Goal: Task Accomplishment & Management: Use online tool/utility

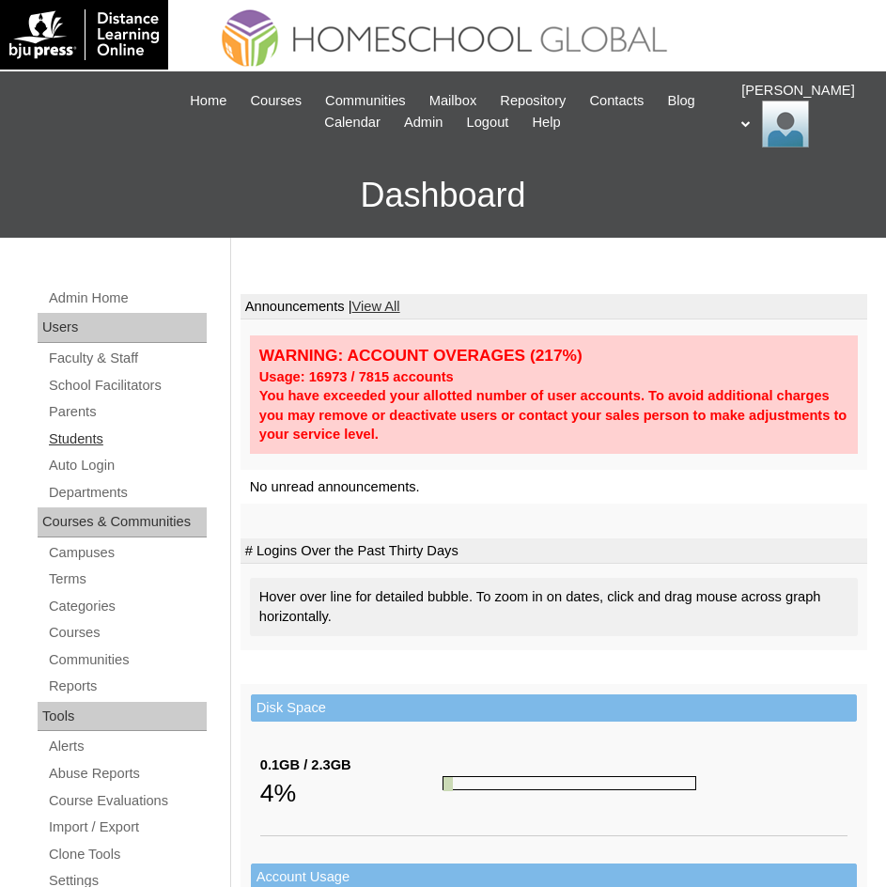
click at [74, 436] on link "Students" at bounding box center [127, 439] width 160 height 23
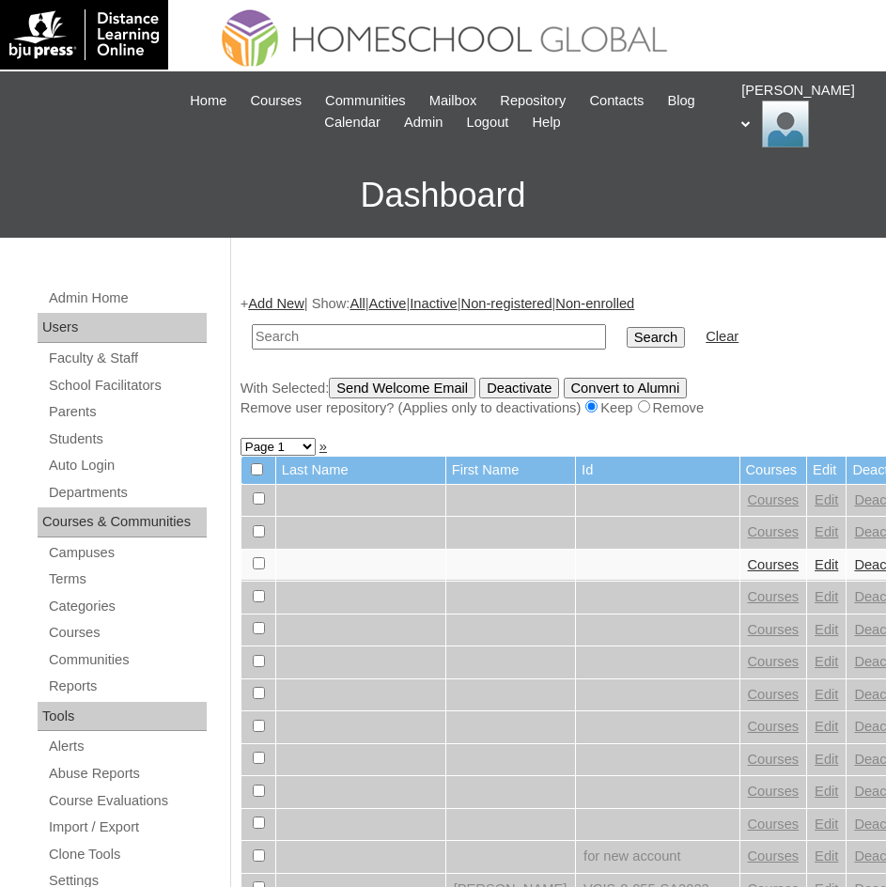
click at [409, 342] on input "text" at bounding box center [429, 336] width 354 height 25
type input "Queen Sherry"
click at [627, 343] on input "Search" at bounding box center [656, 337] width 58 height 21
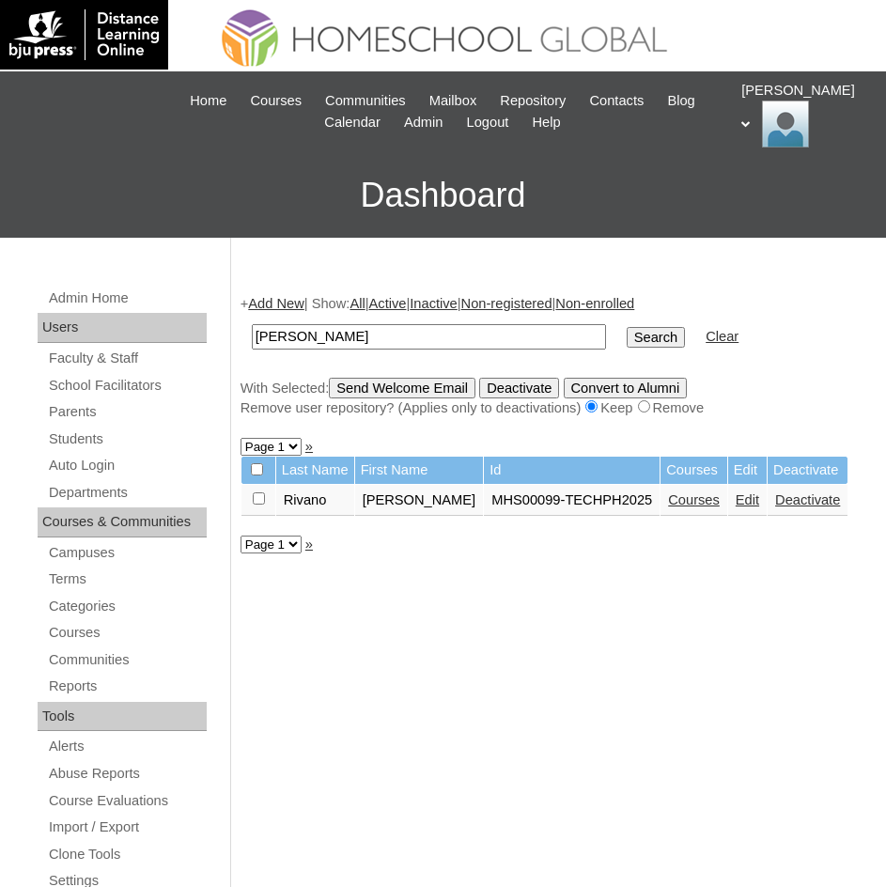
click at [715, 507] on link "Courses" at bounding box center [694, 499] width 52 height 15
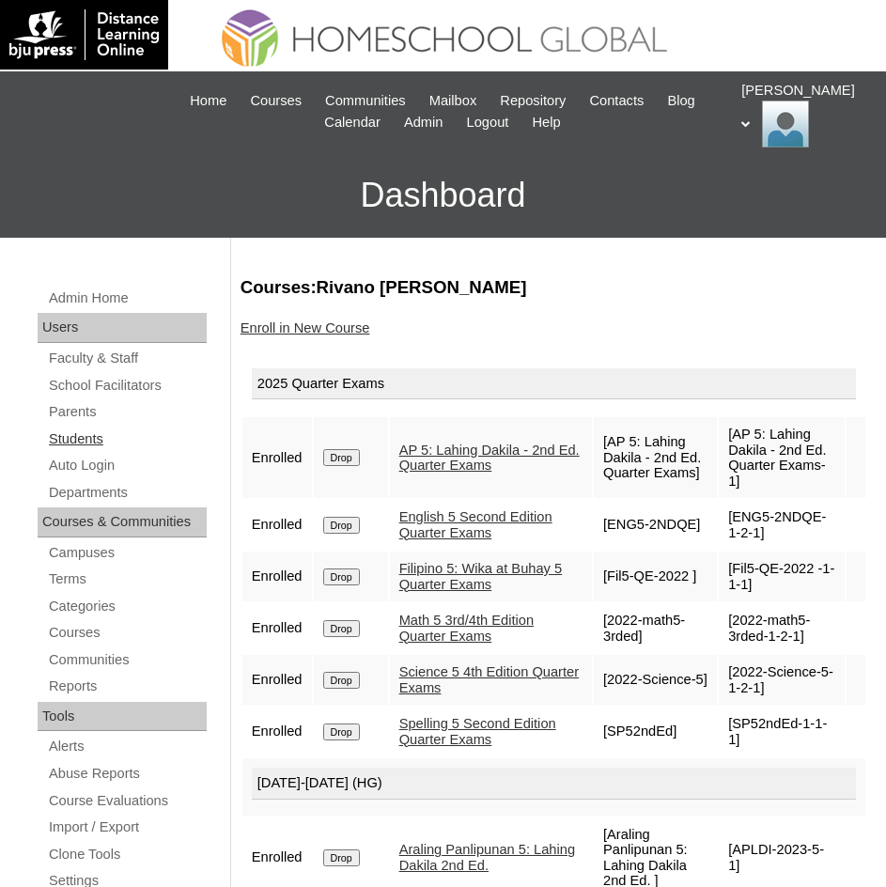
click at [92, 435] on link "Students" at bounding box center [127, 439] width 160 height 23
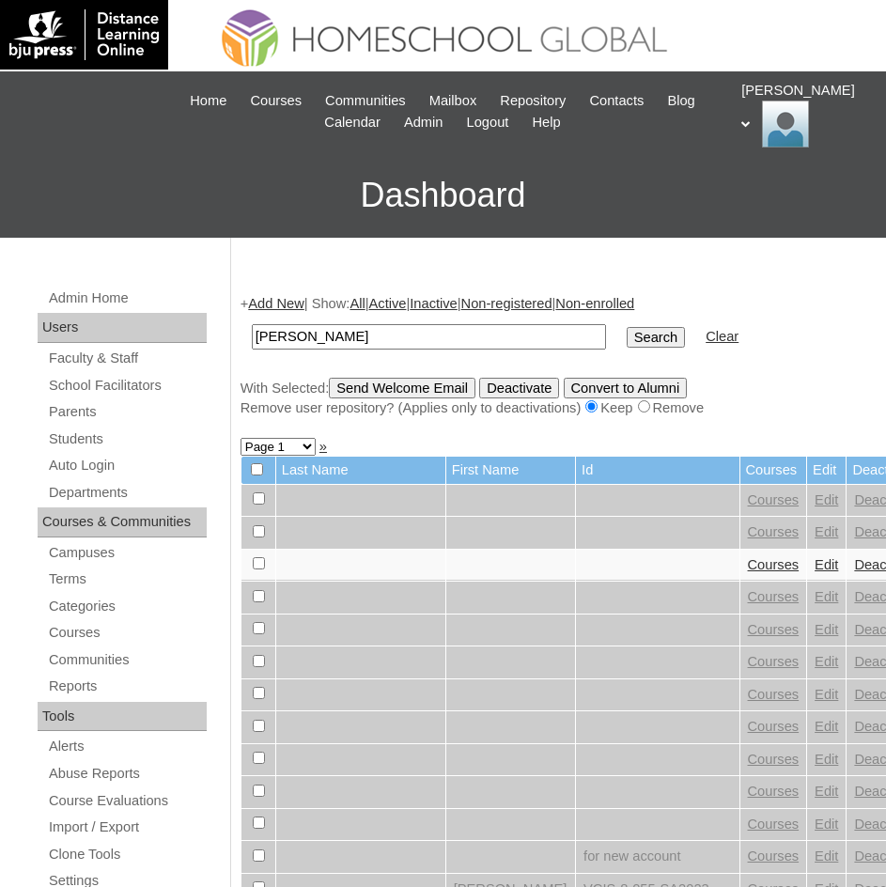
type input "[PERSON_NAME]"
click at [627, 330] on input "Search" at bounding box center [656, 337] width 58 height 21
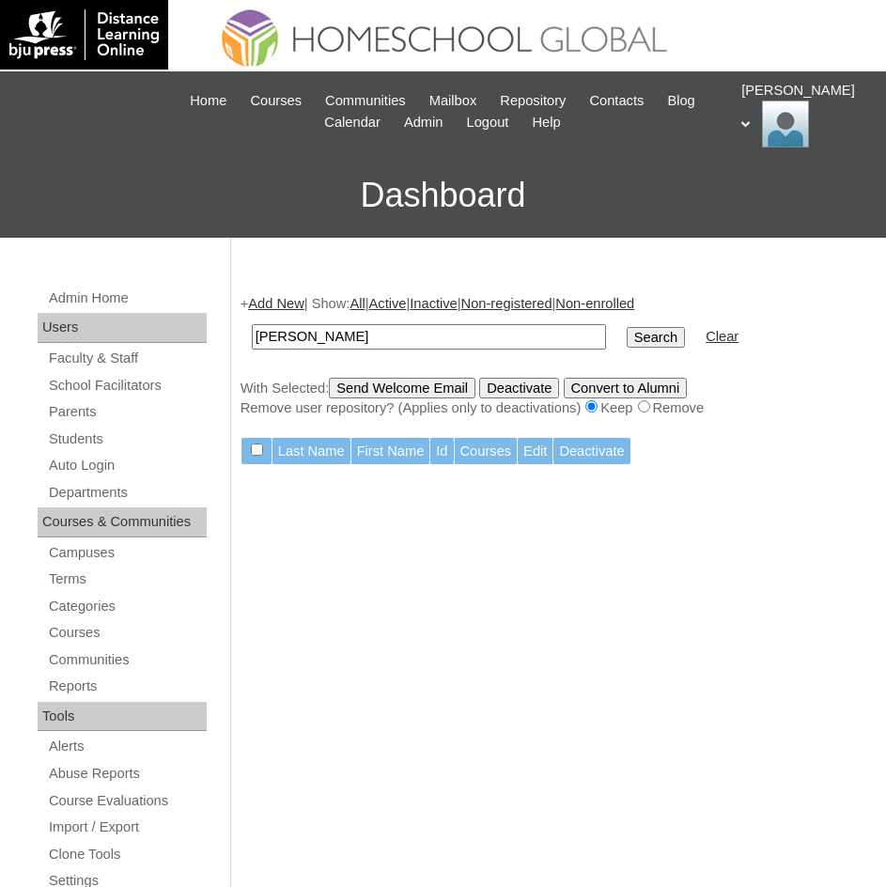
drag, startPoint x: 436, startPoint y: 326, endPoint x: 292, endPoint y: 337, distance: 144.2
click at [292, 337] on input "Brent Gersabalino" at bounding box center [429, 336] width 354 height 25
type input "Brent"
click at [627, 327] on input "Search" at bounding box center [656, 337] width 58 height 21
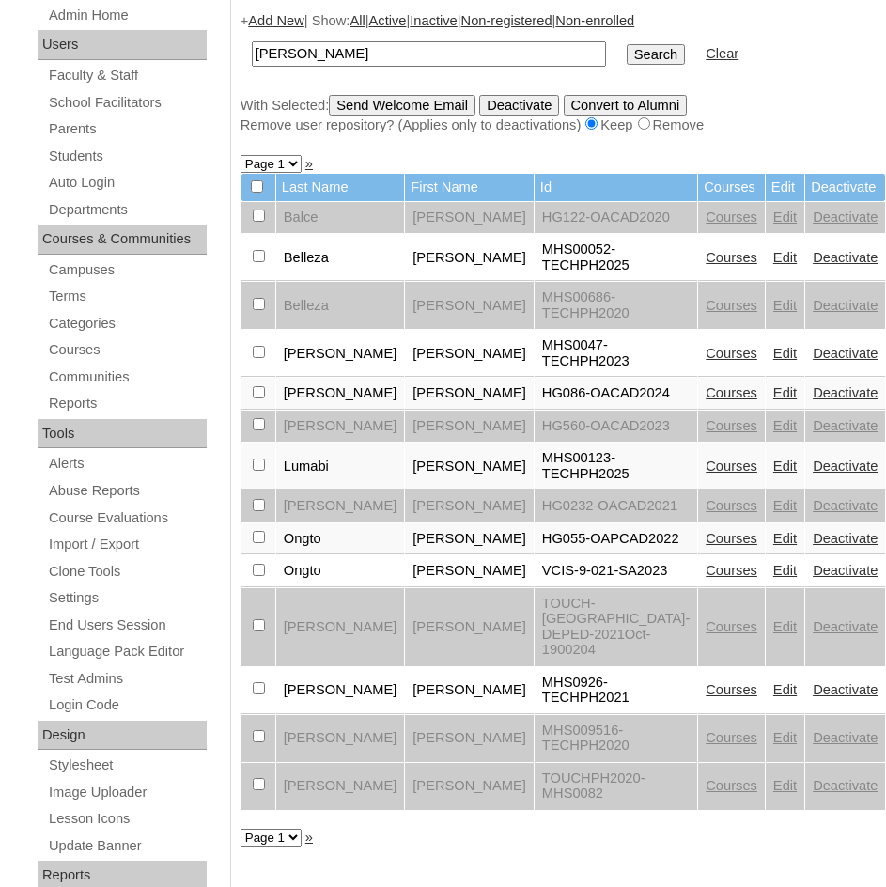
scroll to position [376, 0]
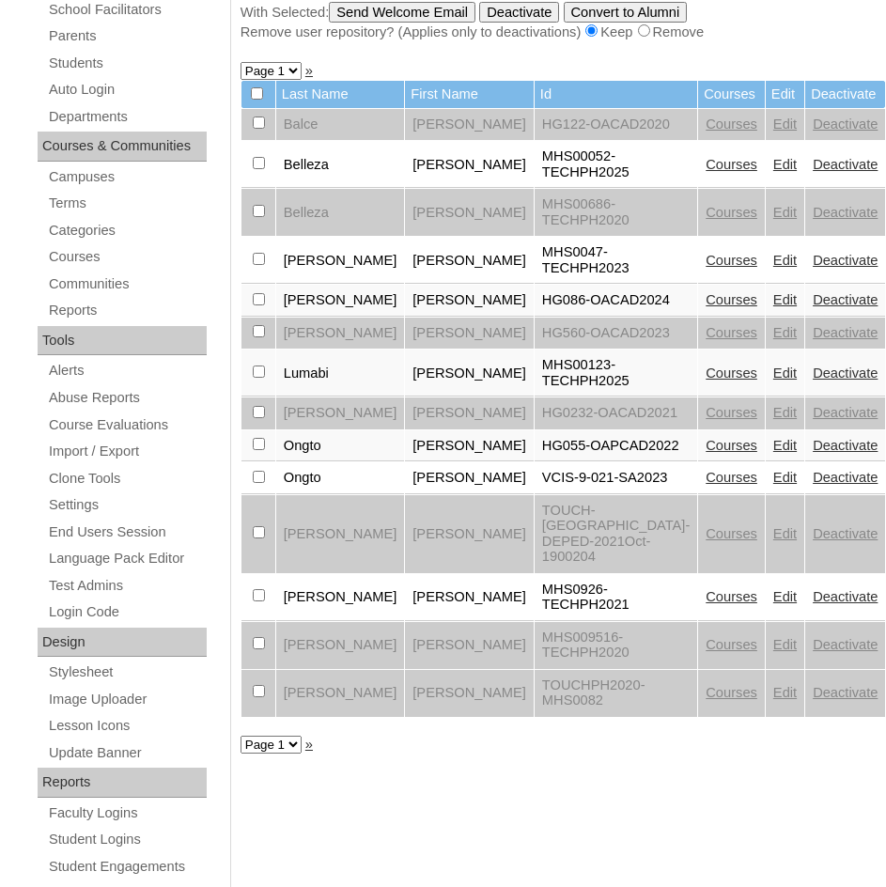
click at [706, 366] on link "Courses" at bounding box center [732, 373] width 52 height 15
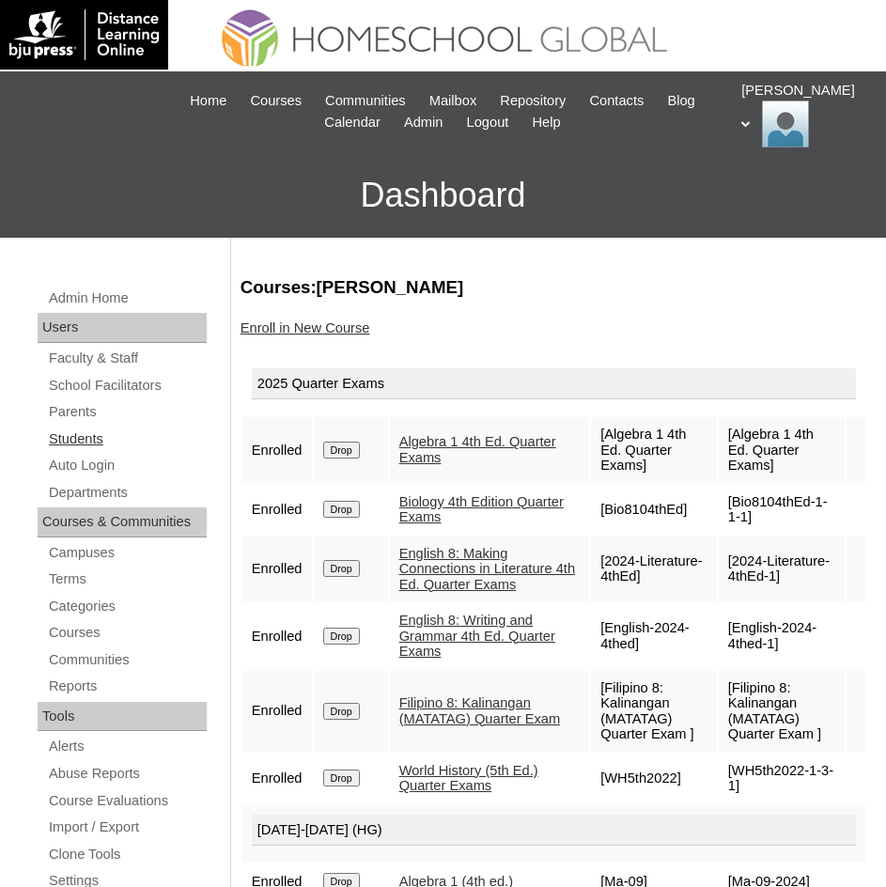
click at [64, 438] on link "Students" at bounding box center [127, 439] width 160 height 23
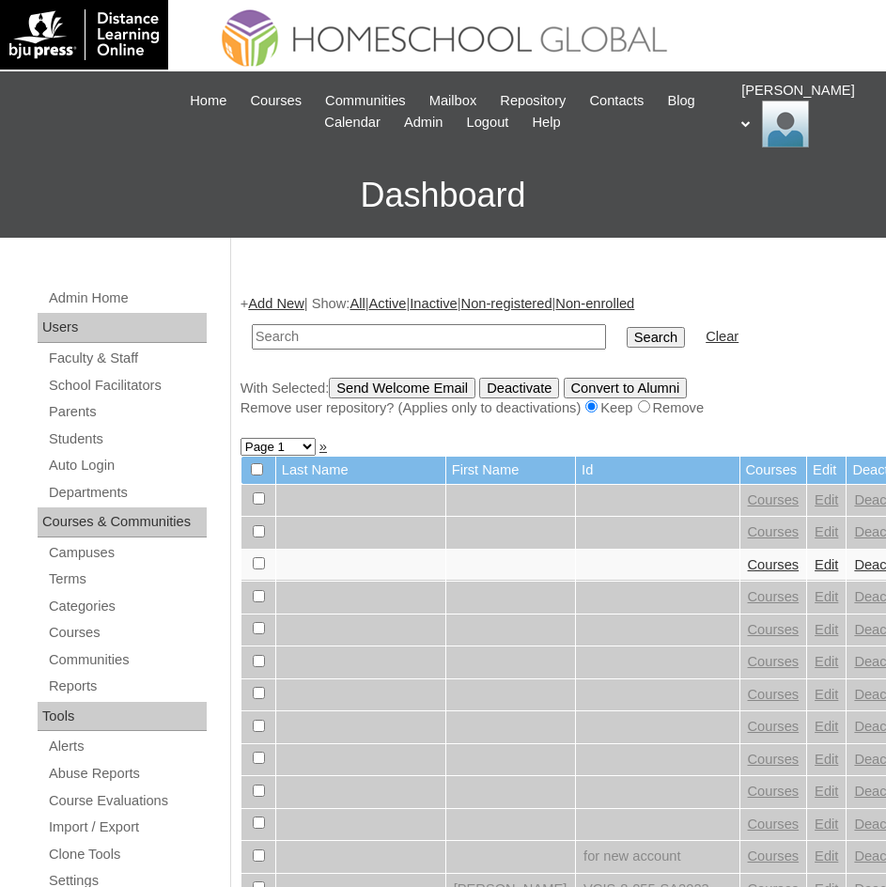
drag, startPoint x: 449, startPoint y: 345, endPoint x: 410, endPoint y: 334, distance: 41.0
click at [410, 334] on input "text" at bounding box center [429, 336] width 354 height 25
paste input "Colyn Soleil"
type input "Colyn Soleil"
click at [627, 338] on input "Search" at bounding box center [656, 337] width 58 height 21
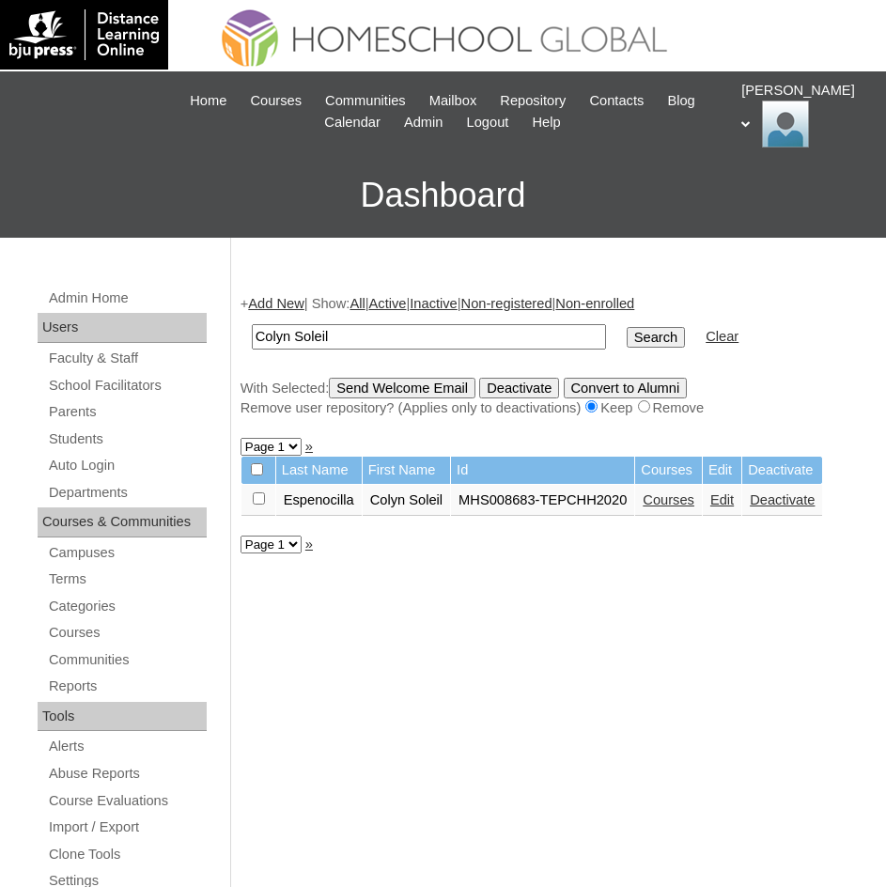
click at [671, 496] on link "Courses" at bounding box center [669, 499] width 52 height 15
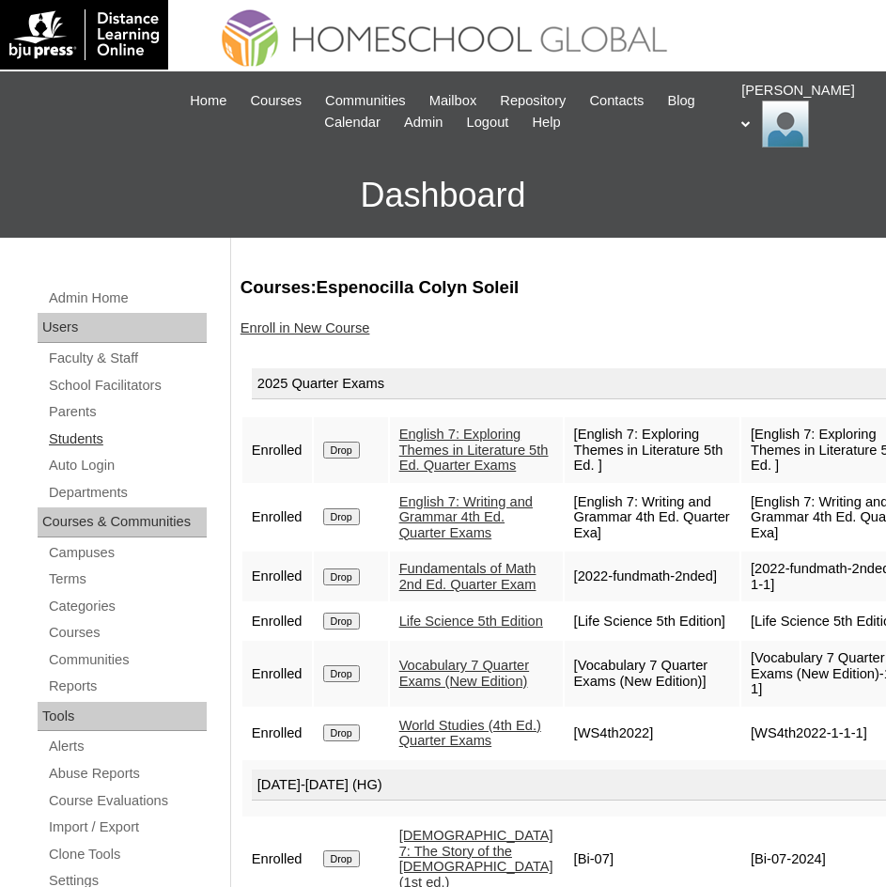
click at [71, 437] on link "Students" at bounding box center [127, 439] width 160 height 23
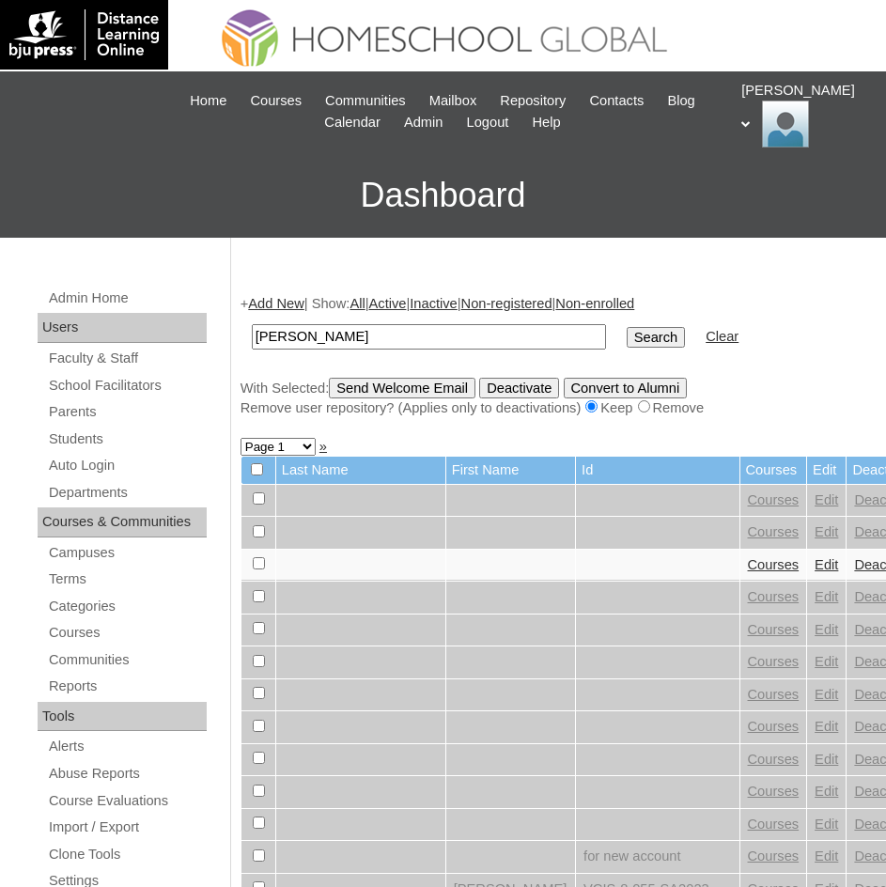
type input "[PERSON_NAME]"
click at [627, 338] on input "Search" at bounding box center [656, 337] width 58 height 21
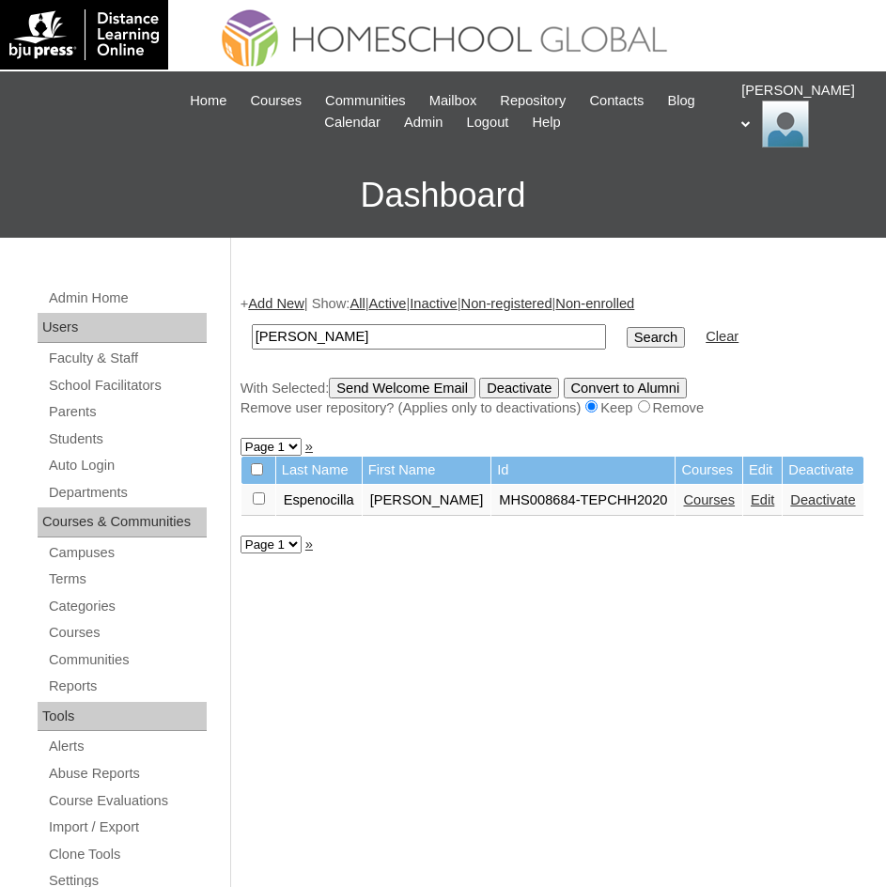
click at [683, 505] on link "Courses" at bounding box center [709, 499] width 52 height 15
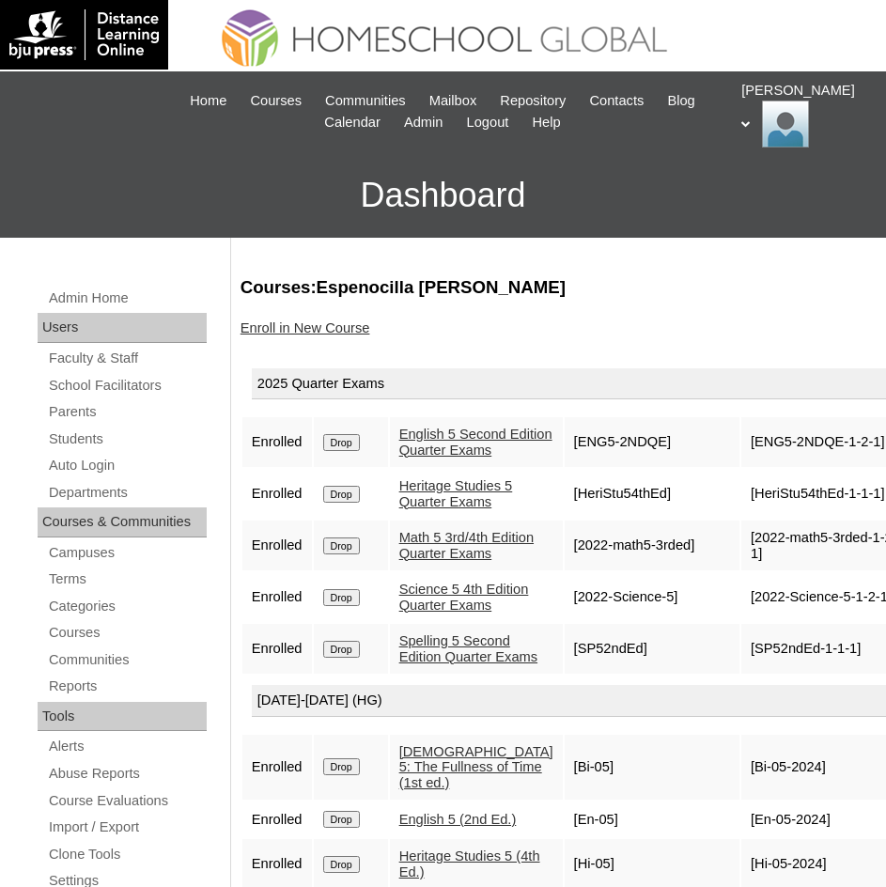
click at [549, 665] on td "Spelling 5 Second Edition Quarter Exams" at bounding box center [476, 649] width 173 height 50
click at [445, 543] on link "Math 5 3rd/4th Edition Quarter Exams" at bounding box center [466, 545] width 134 height 31
click at [466, 589] on link "Science 5 4th Edition Quarter Exams" at bounding box center [464, 597] width 130 height 31
click at [451, 502] on link "Heritage Studies 5 Quarter Exams" at bounding box center [456, 493] width 114 height 31
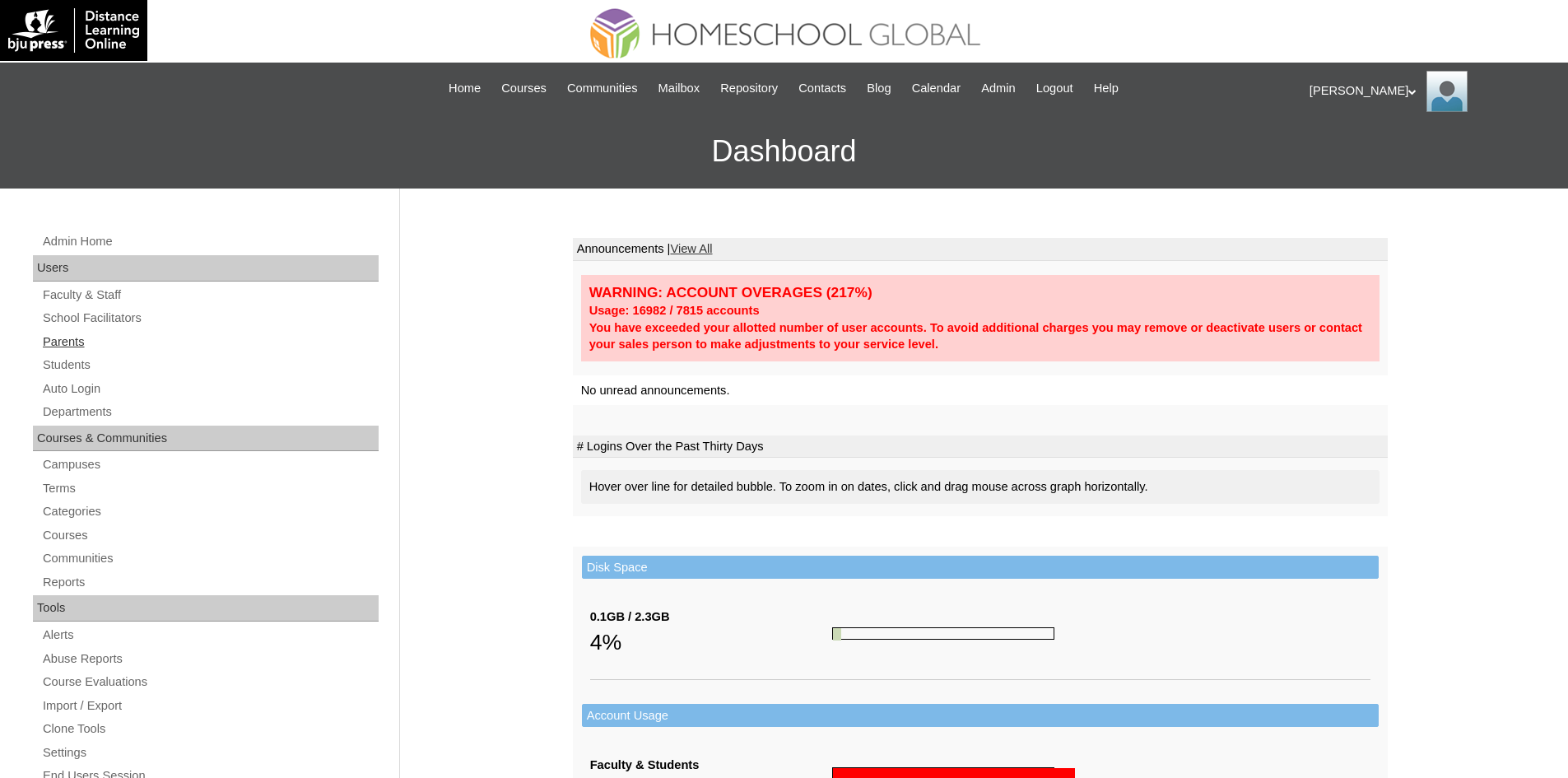
click at [61, 347] on link "Parents" at bounding box center [209, 342] width 337 height 20
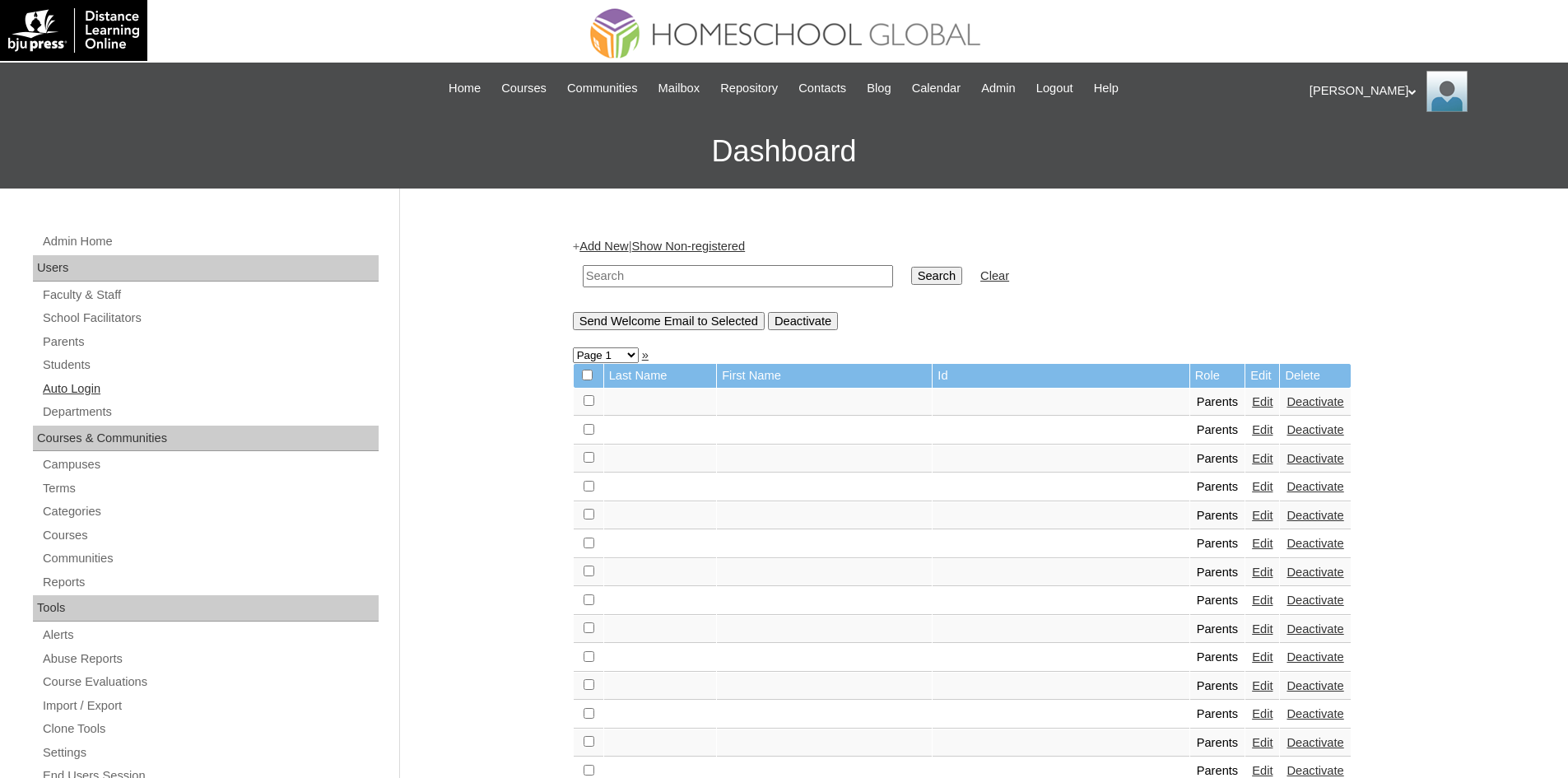
click at [82, 392] on link "Auto Login" at bounding box center [209, 388] width 337 height 20
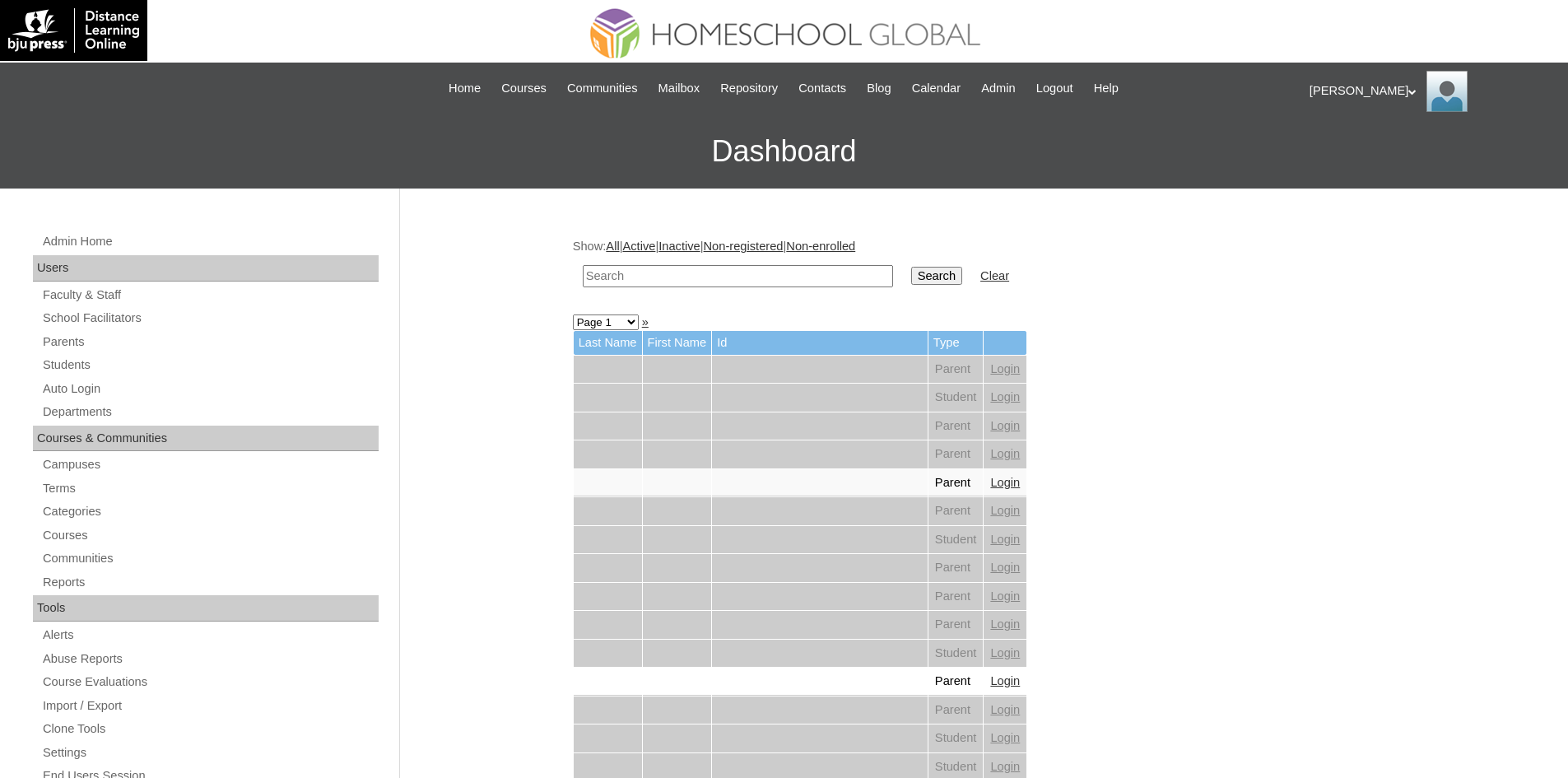
paste input "MHP0018-TECHPH2025"
type input "MHP0018-TECHPH2025"
click at [911, 281] on input "Search" at bounding box center [936, 275] width 51 height 18
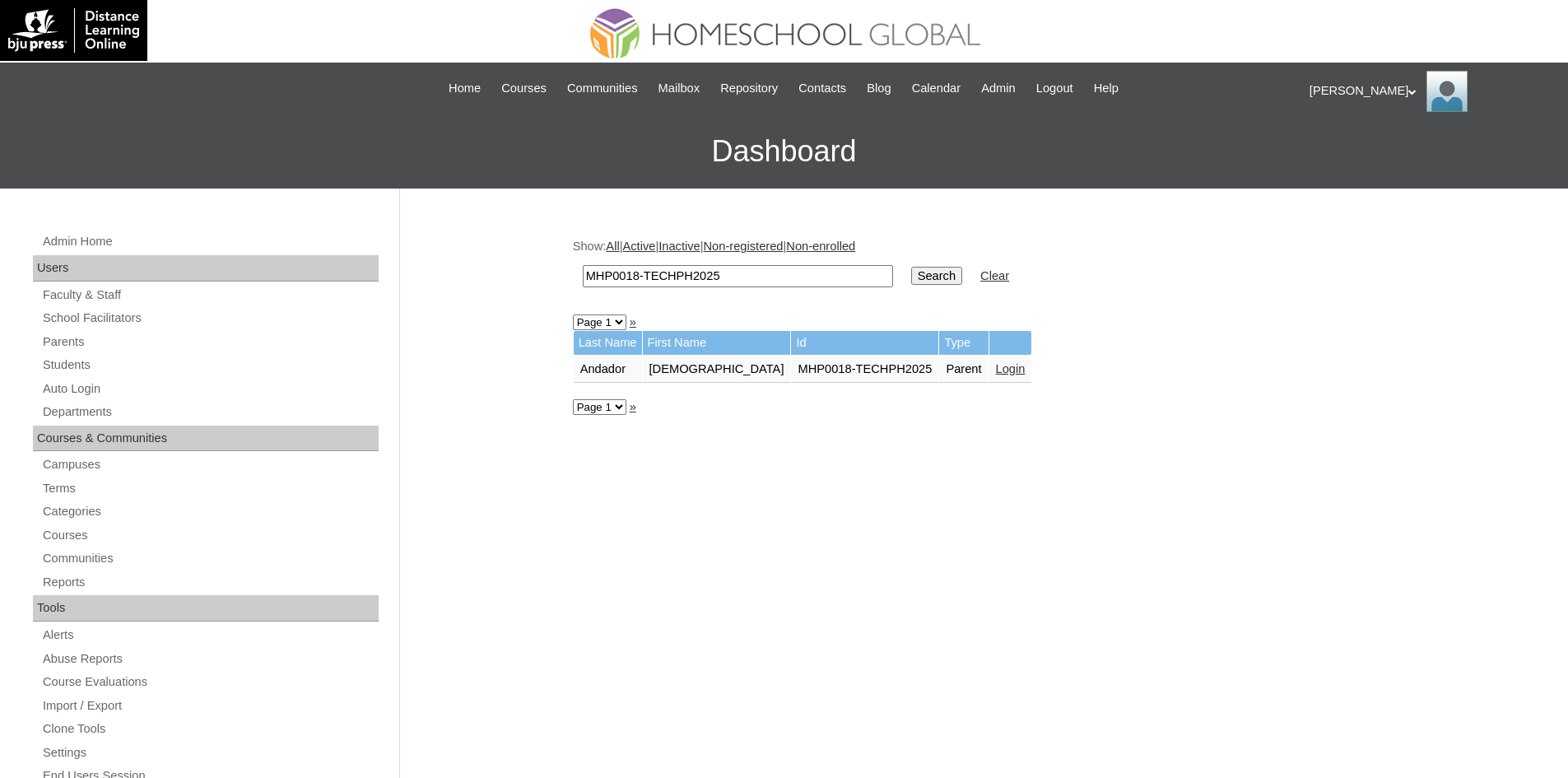
click at [996, 368] on link "Login" at bounding box center [1011, 368] width 30 height 13
